Goal: Information Seeking & Learning: Learn about a topic

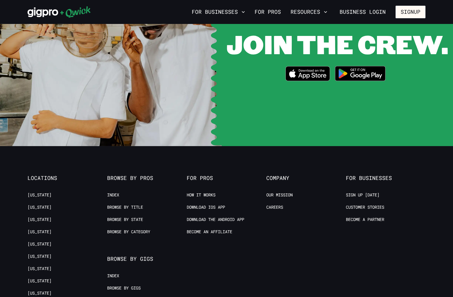
scroll to position [1188, 0]
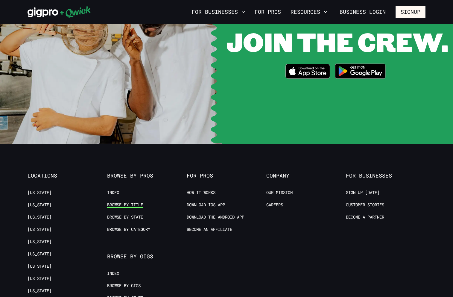
click at [127, 202] on link "Browse by Title" at bounding box center [125, 205] width 36 height 6
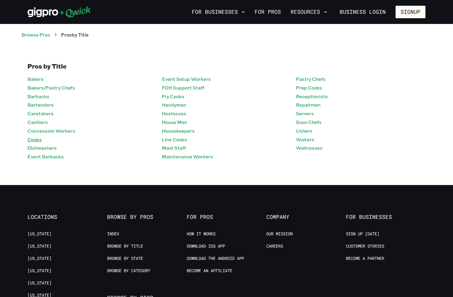
click at [31, 139] on link "Cooks" at bounding box center [34, 139] width 14 height 9
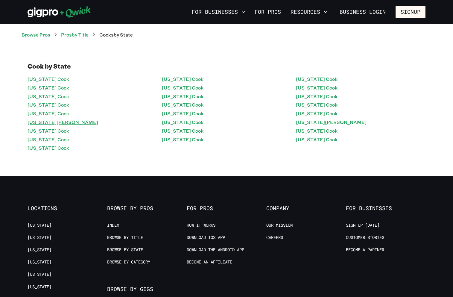
click at [48, 122] on link "Georgia Cook" at bounding box center [62, 122] width 71 height 9
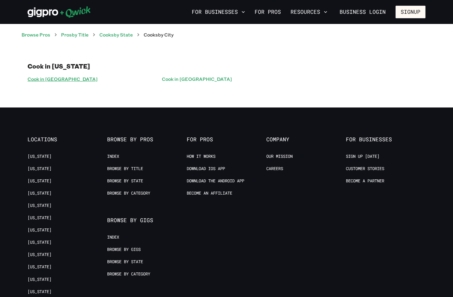
click at [49, 80] on link "Cook in Atlanta" at bounding box center [62, 79] width 70 height 9
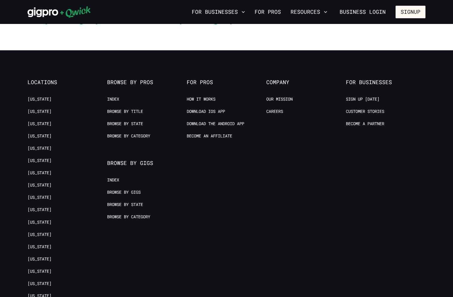
scroll to position [58, 0]
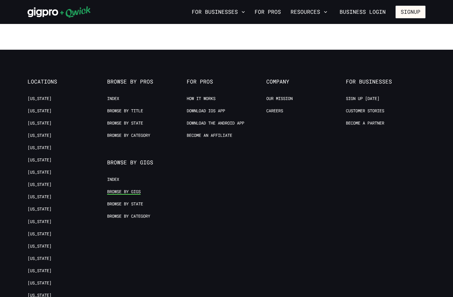
click at [134, 192] on link "Browse by Gigs" at bounding box center [123, 192] width 33 height 6
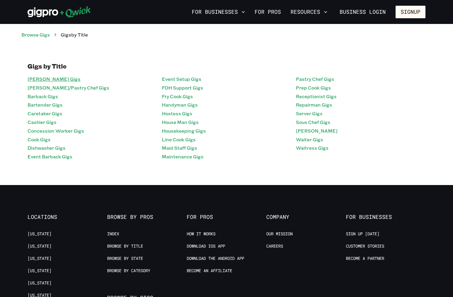
click at [37, 79] on link "[PERSON_NAME] Gigs" at bounding box center [53, 79] width 53 height 9
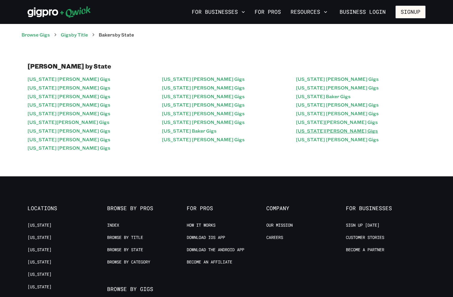
click at [312, 131] on link "Washington Baker Gigs" at bounding box center [337, 130] width 82 height 9
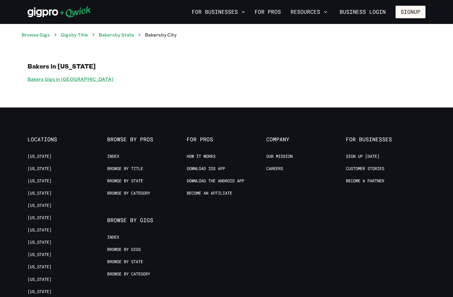
click at [47, 79] on link "Bakers Gigs in Seattle" at bounding box center [70, 79] width 86 height 9
click at [130, 32] on link "Bakers by State" at bounding box center [116, 34] width 35 height 6
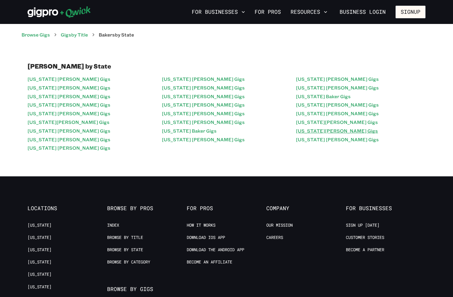
click at [314, 130] on link "Washington Baker Gigs" at bounding box center [337, 130] width 82 height 9
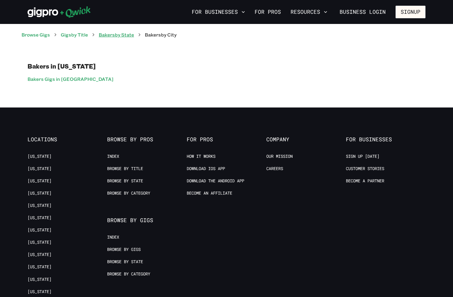
click at [130, 36] on link "Bakers by State" at bounding box center [116, 34] width 35 height 6
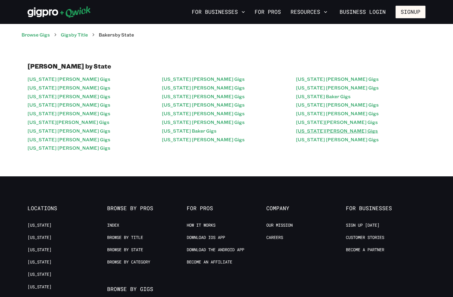
click at [309, 129] on link "Washington Baker Gigs" at bounding box center [337, 130] width 82 height 9
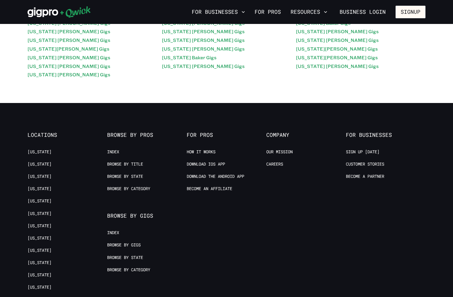
scroll to position [86, 0]
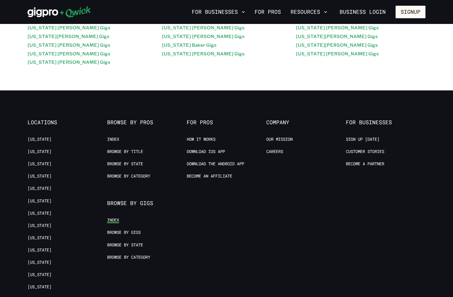
click at [116, 220] on link "Index" at bounding box center [113, 220] width 12 height 6
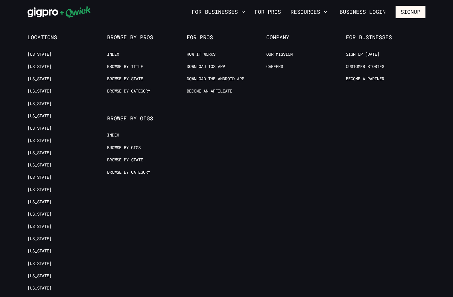
scroll to position [326, 0]
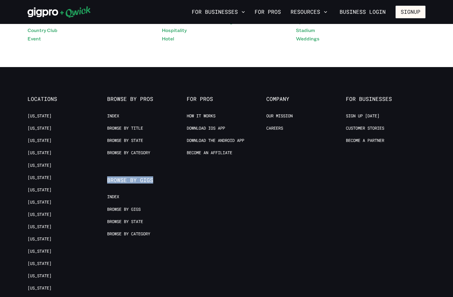
drag, startPoint x: 152, startPoint y: 178, endPoint x: 107, endPoint y: 178, distance: 45.4
click at [107, 178] on span "Browse by Gigs" at bounding box center [147, 180] width 80 height 7
copy span "Browse by Gigs"
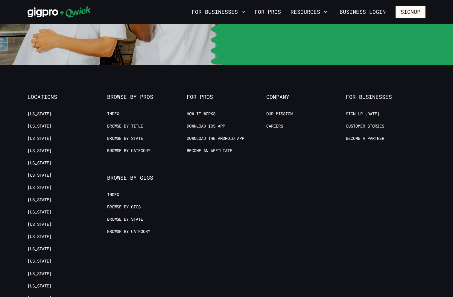
scroll to position [1225, 0]
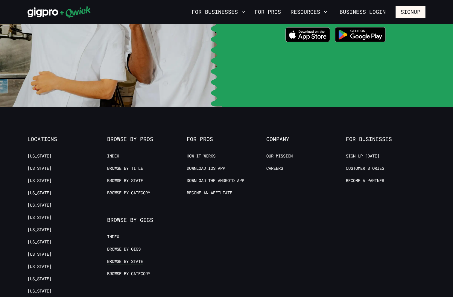
click at [128, 258] on link "Browse by State" at bounding box center [125, 261] width 36 height 6
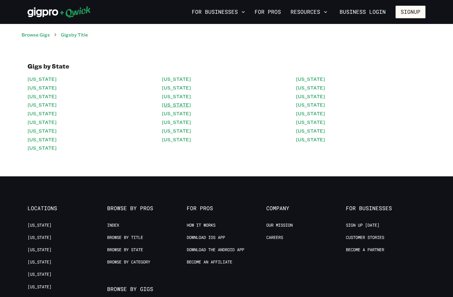
click at [168, 104] on link "[US_STATE]" at bounding box center [176, 104] width 29 height 9
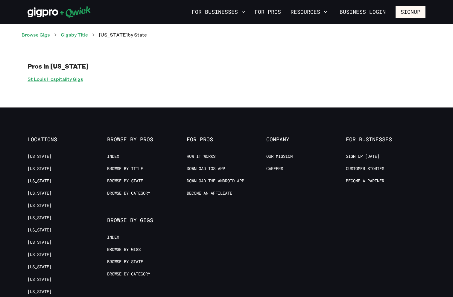
click at [66, 80] on link "St Louis Hospitality Gigs" at bounding box center [55, 79] width 56 height 9
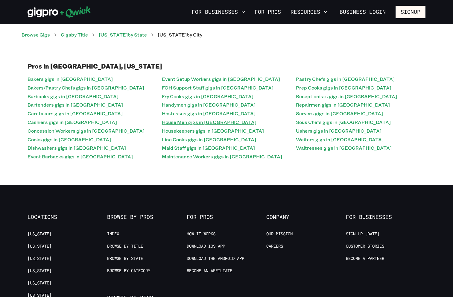
click at [186, 123] on link "House Men gigs in St Louis" at bounding box center [209, 122] width 94 height 9
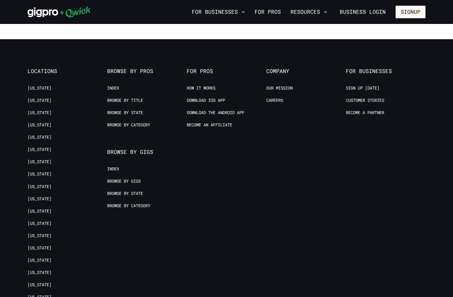
scroll to position [185, 0]
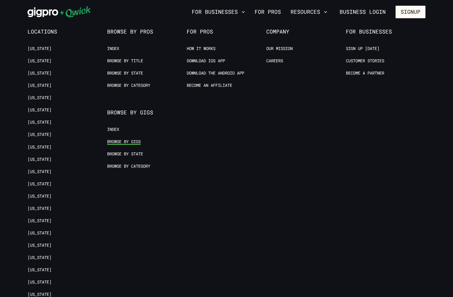
click at [130, 139] on link "Browse by Gigs" at bounding box center [123, 142] width 33 height 6
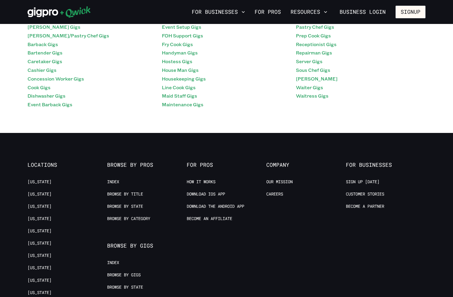
scroll to position [56, 0]
